Goal: Task Accomplishment & Management: Use online tool/utility

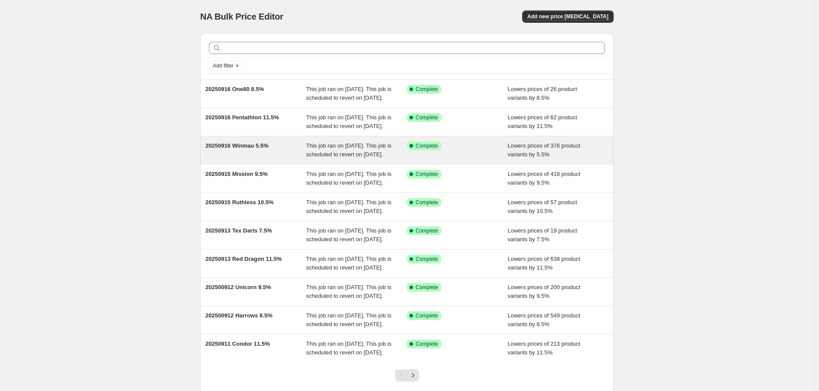
scroll to position [145, 0]
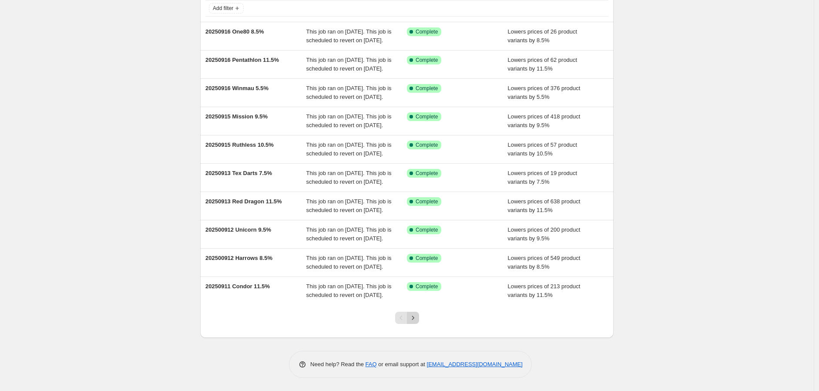
click at [414, 316] on icon "Next" at bounding box center [413, 317] width 9 height 9
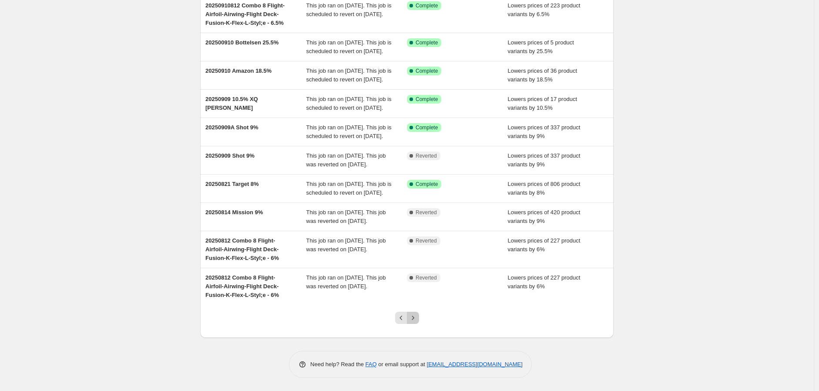
click at [417, 320] on icon "Next" at bounding box center [413, 317] width 9 height 9
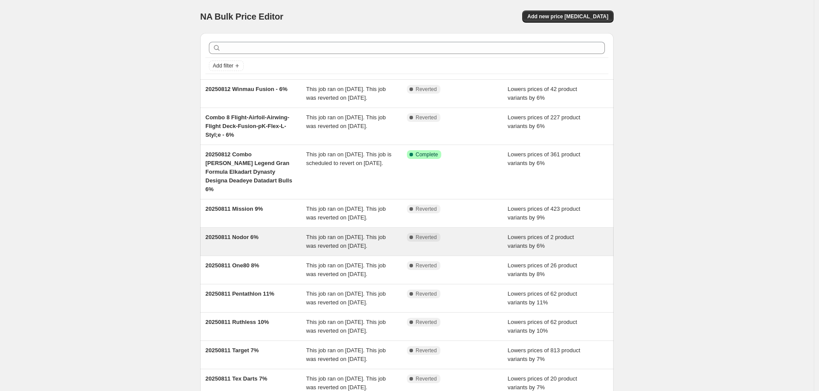
click at [232, 240] on span "20250811 Nodor 6%" at bounding box center [231, 237] width 53 height 7
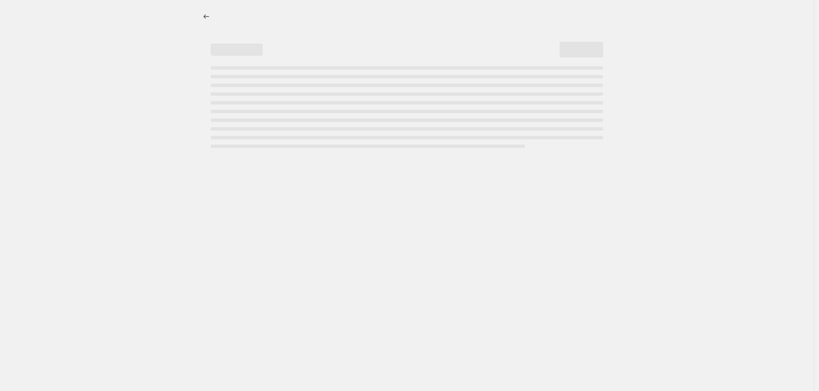
select select "percentage"
select select "no_change"
select select "vendor"
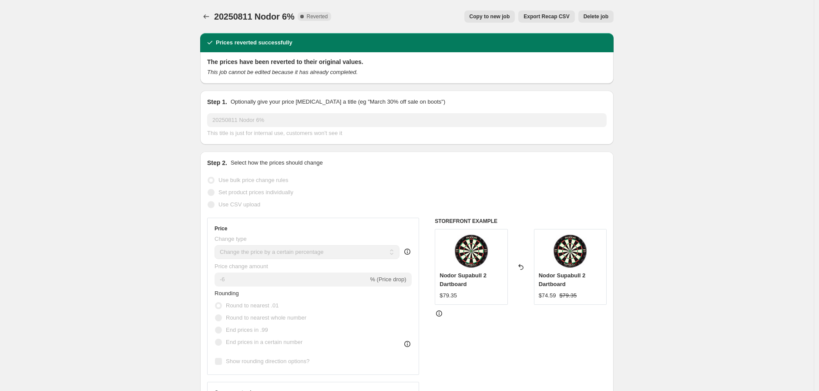
click at [496, 14] on span "Copy to new job" at bounding box center [490, 16] width 40 height 7
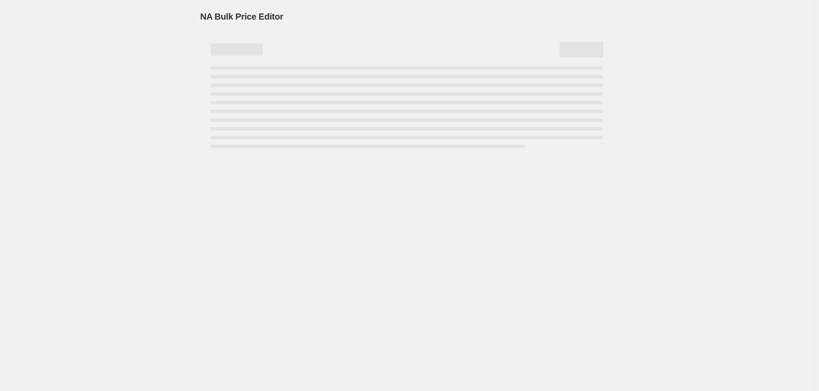
select select "percentage"
select select "no_change"
select select "vendor"
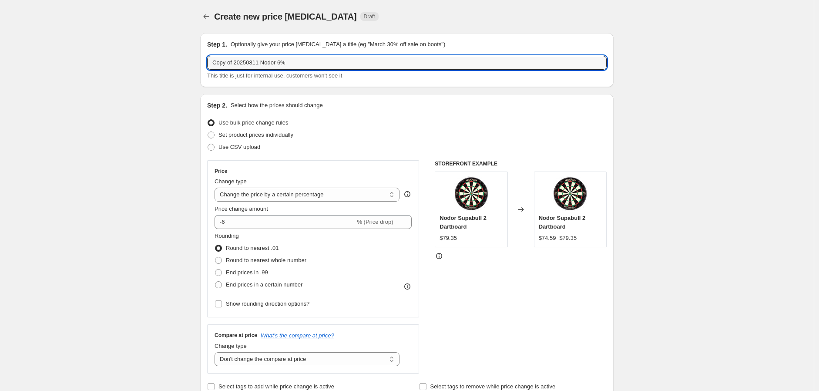
drag, startPoint x: 259, startPoint y: 62, endPoint x: 108, endPoint y: 62, distance: 151.9
click at [262, 58] on input "20250917 Nodor 6%" at bounding box center [407, 63] width 400 height 14
type input "20250917 Nodor 6.5%"
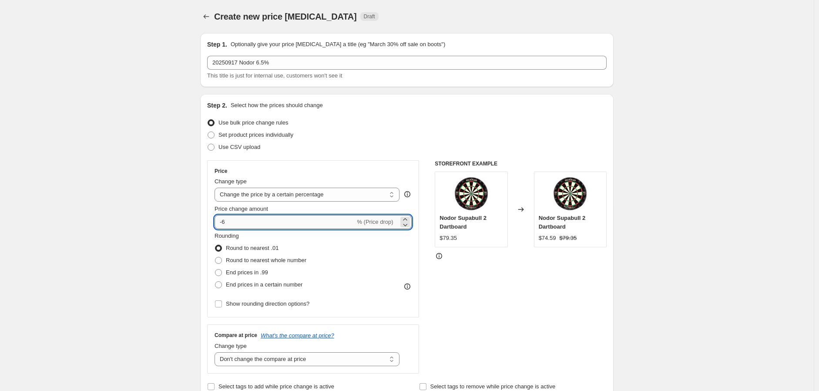
click at [256, 221] on input "-6" at bounding box center [285, 222] width 141 height 14
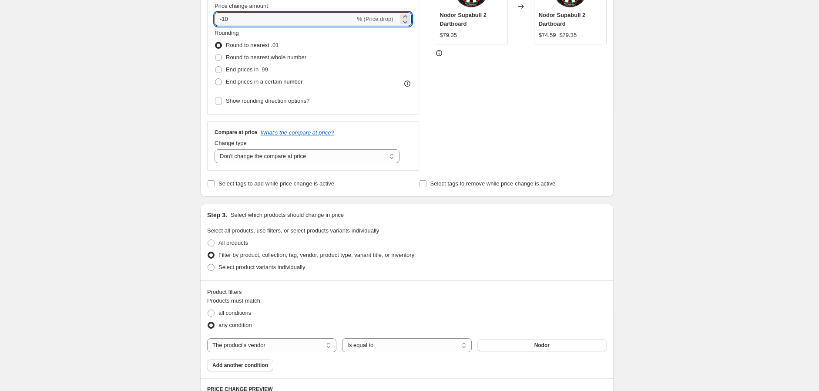
scroll to position [457, 0]
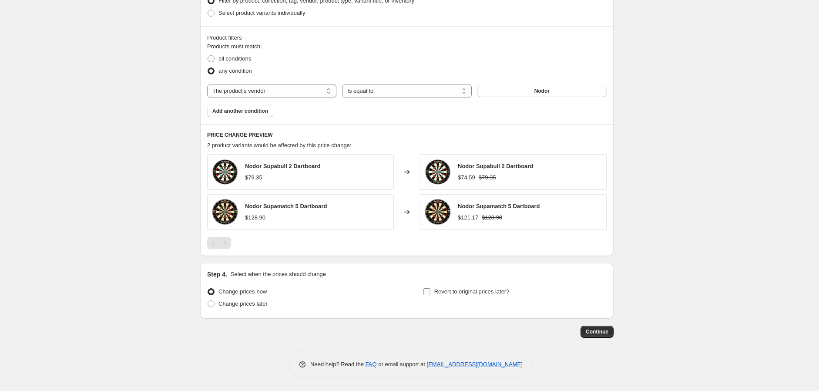
type input "-10"
click at [426, 293] on input "Revert to original prices later?" at bounding box center [427, 291] width 7 height 7
checkbox input "true"
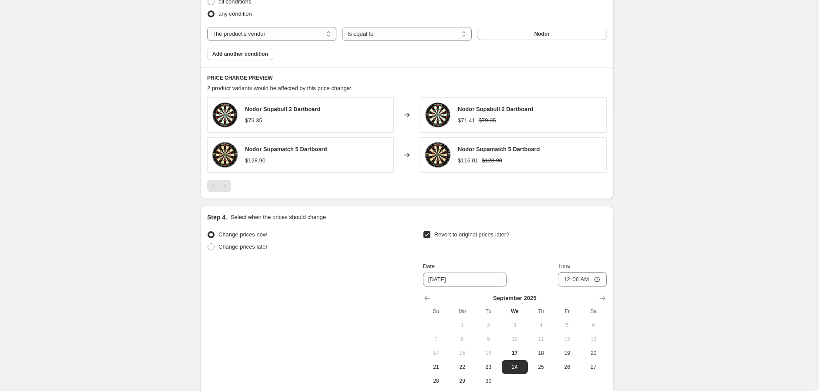
scroll to position [606, 0]
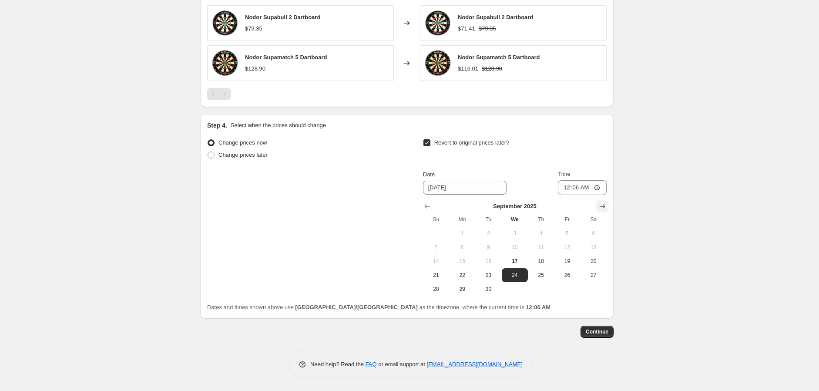
click at [608, 205] on button "Show next month, October 2025" at bounding box center [602, 206] width 12 height 12
click at [541, 272] on span "23" at bounding box center [540, 275] width 19 height 7
type input "[DATE]"
click at [601, 188] on input "00:06" at bounding box center [582, 187] width 49 height 15
type input "23:59"
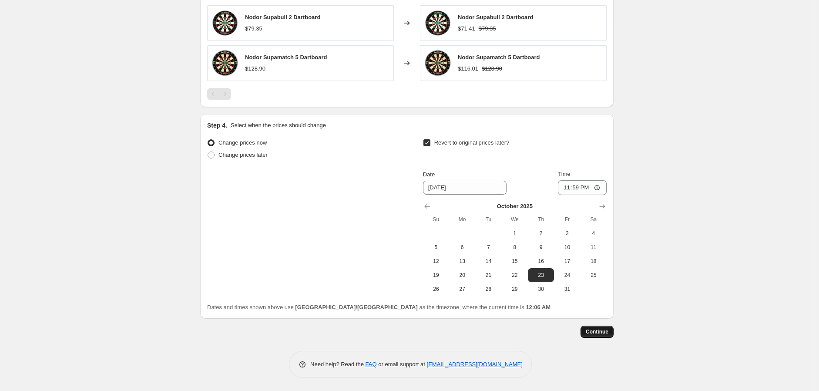
click at [599, 327] on button "Continue" at bounding box center [597, 332] width 33 height 12
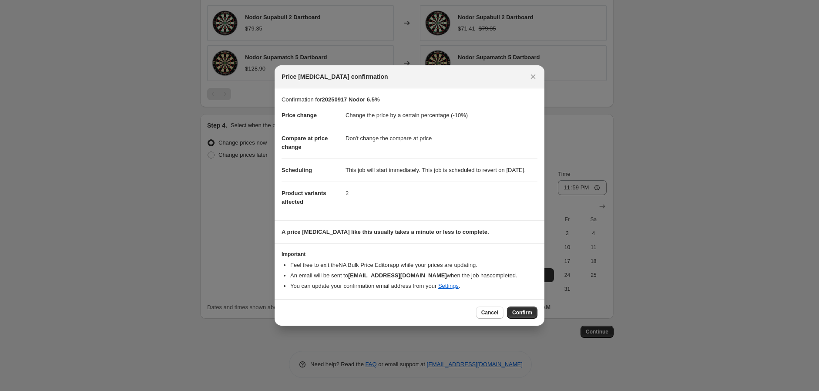
click at [516, 316] on span "Confirm" at bounding box center [522, 312] width 20 height 7
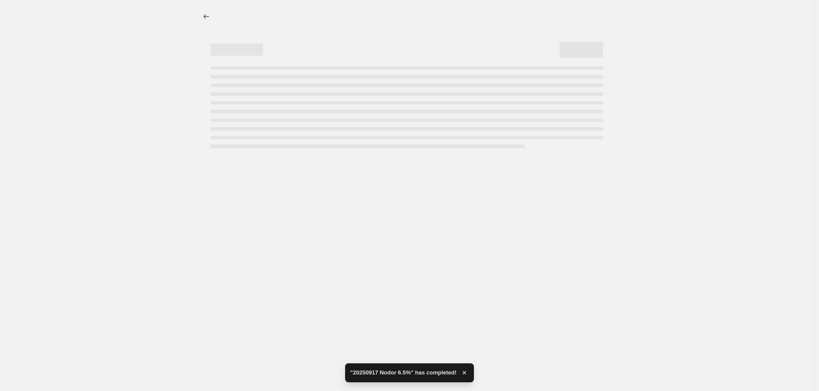
select select "percentage"
select select "no_change"
select select "vendor"
